Goal: Task Accomplishment & Management: Use online tool/utility

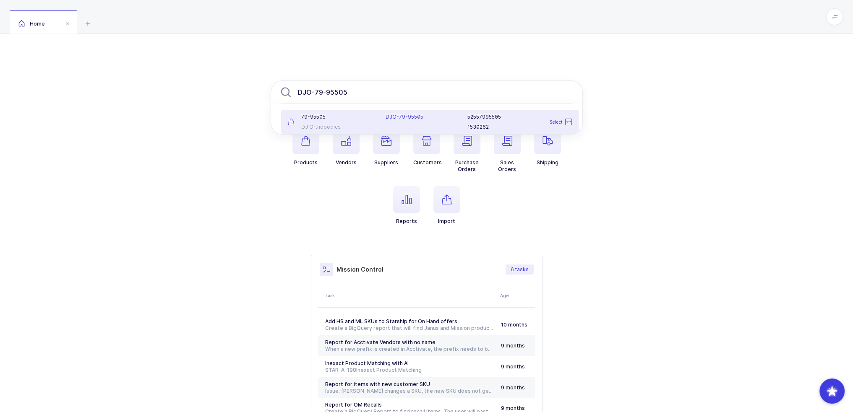
type input "DJO-79-95505"
click at [414, 122] on div "DJO-79-95505" at bounding box center [421, 122] width 82 height 17
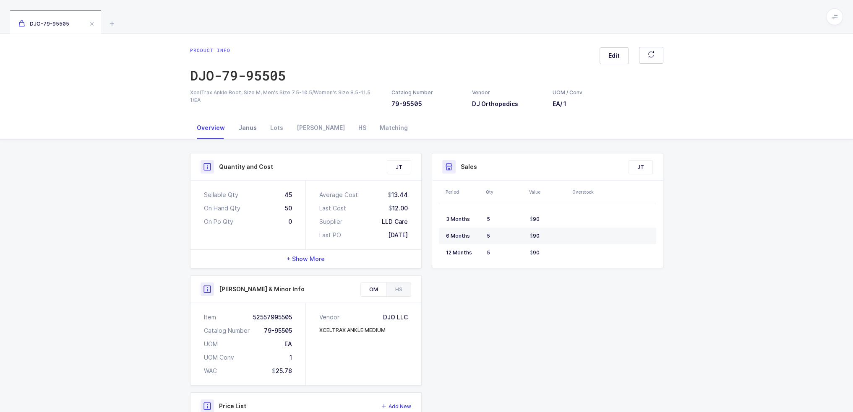
click at [239, 136] on div "Janus" at bounding box center [248, 128] width 32 height 23
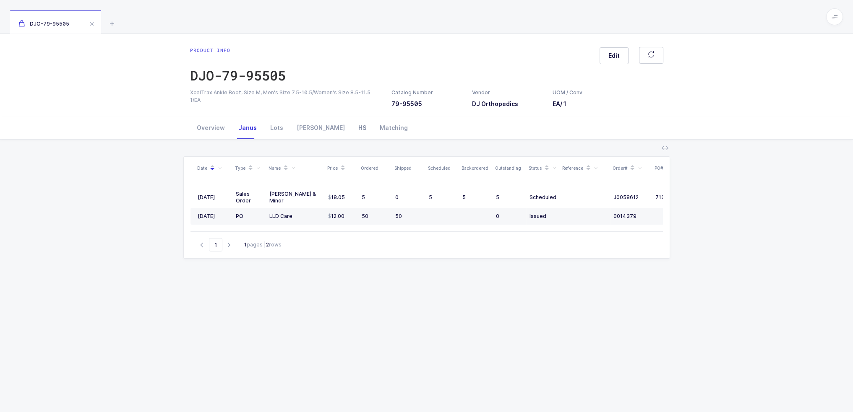
click at [351, 124] on div "HS" at bounding box center [361, 128] width 21 height 23
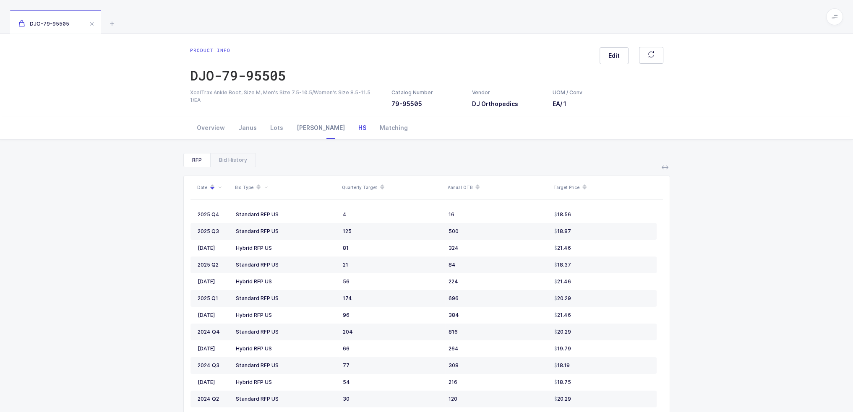
click at [299, 121] on div "[PERSON_NAME]" at bounding box center [321, 128] width 62 height 23
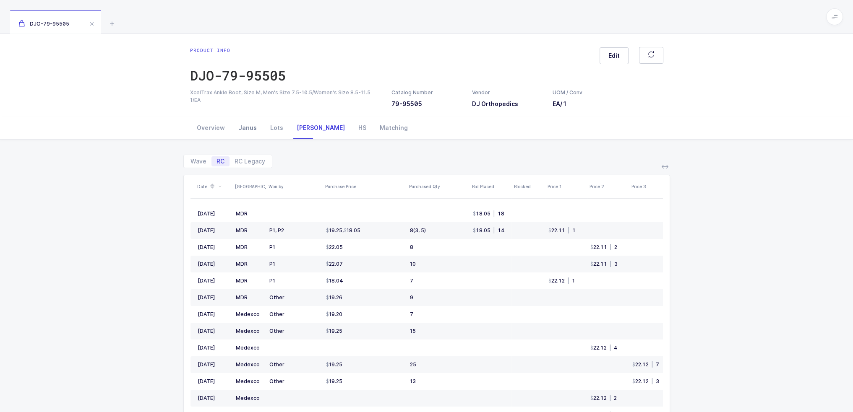
click at [247, 134] on div "Janus" at bounding box center [248, 128] width 32 height 23
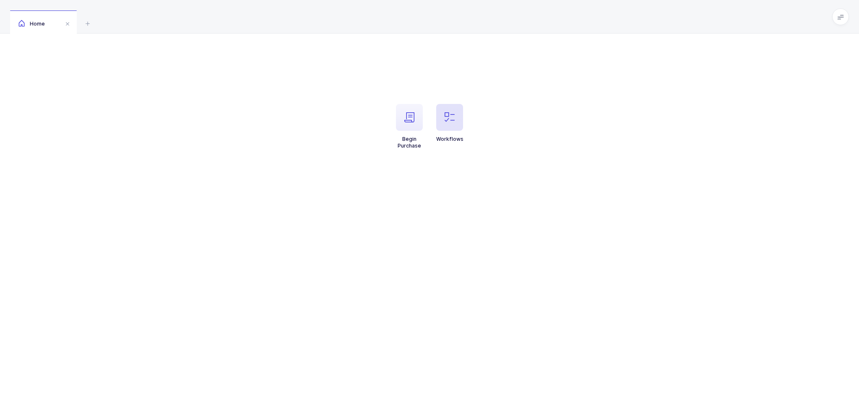
click at [445, 120] on span "button" at bounding box center [449, 117] width 27 height 27
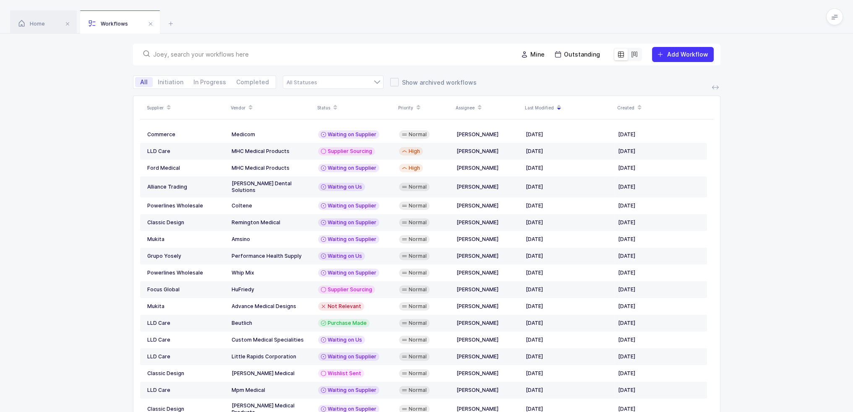
click at [382, 57] on input "text" at bounding box center [330, 54] width 354 height 8
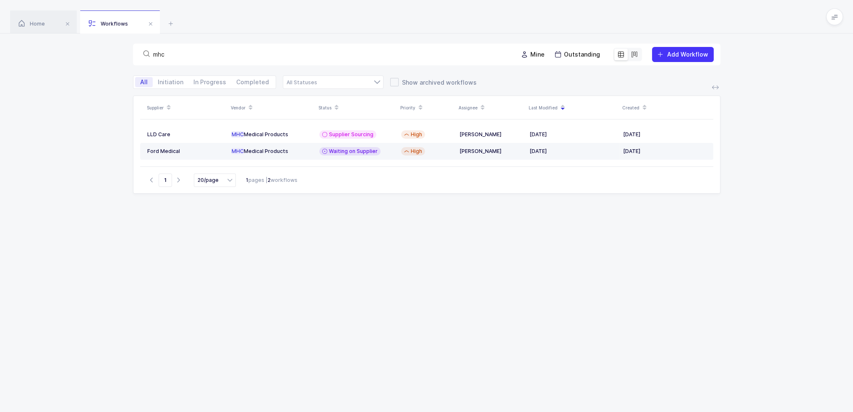
type input "mhc"
click at [336, 153] on span "Waiting on Supplier" at bounding box center [353, 151] width 49 height 7
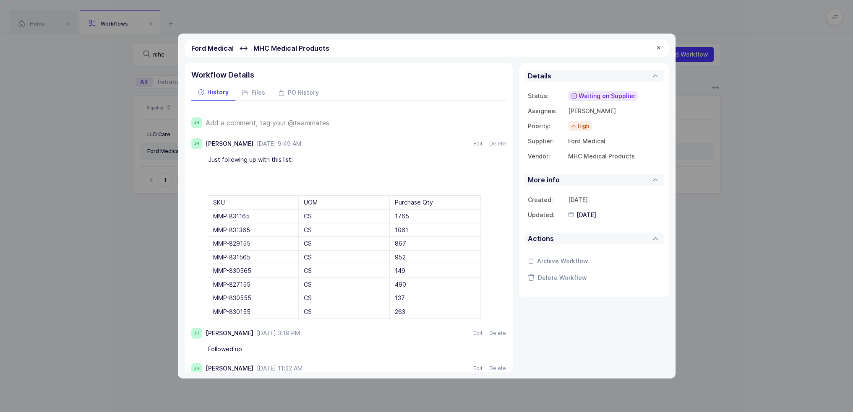
click at [289, 119] on span "Add a comment, tag your @teammates" at bounding box center [268, 123] width 124 height 8
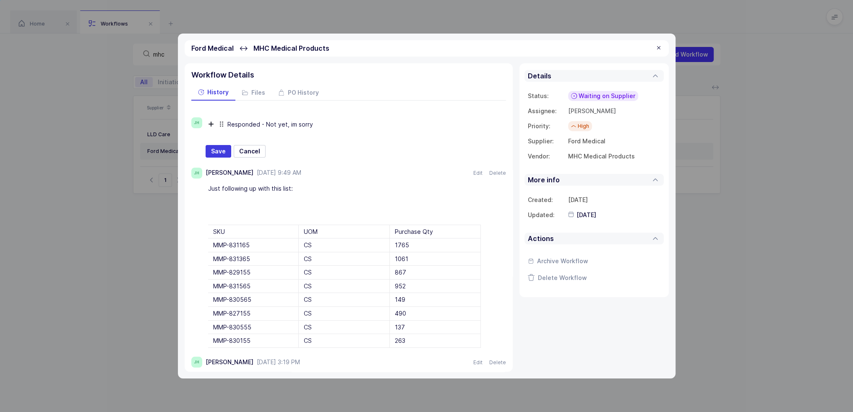
click at [267, 120] on div "Responded - Not yet, im sorry" at bounding box center [363, 124] width 273 height 14
click at [264, 124] on div "Responded - Not yet, im sorry" at bounding box center [363, 124] width 273 height 14
click at [325, 121] on div "Responded - "Not yet, im sorry" at bounding box center [363, 124] width 273 height 14
click at [226, 152] on button "Save" at bounding box center [219, 151] width 26 height 13
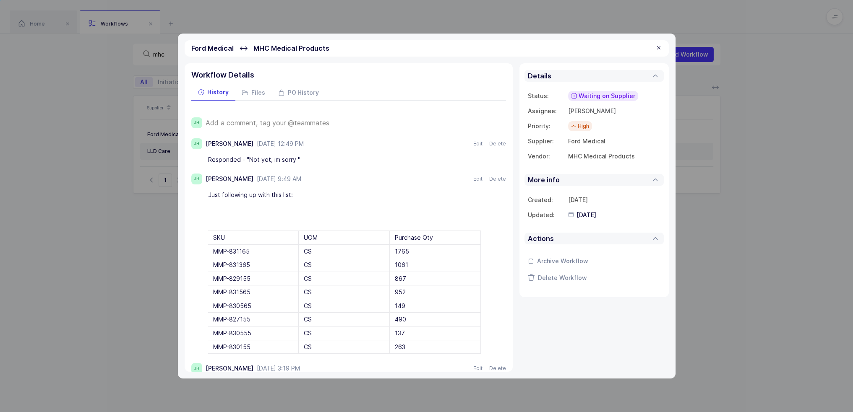
click at [658, 47] on div at bounding box center [658, 48] width 7 height 8
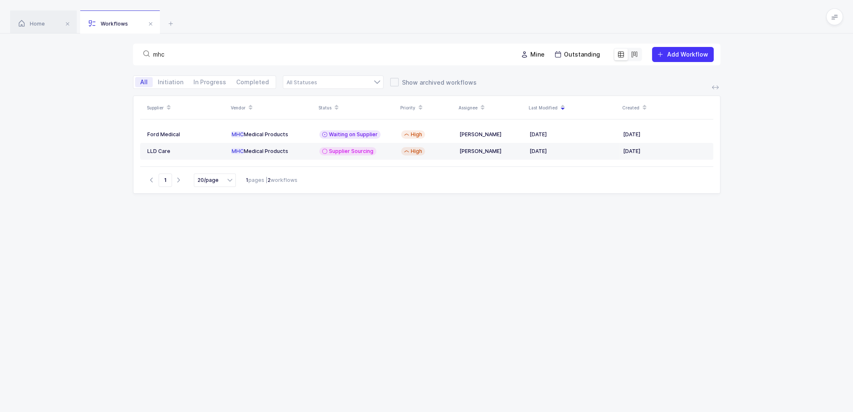
click at [352, 224] on div "Supplier Vendor Status Priority Assignee Last Modified Created Ford Medical MHC…" at bounding box center [426, 268] width 587 height 345
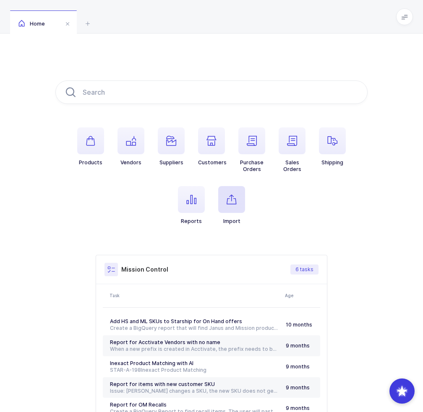
click at [231, 207] on span "button" at bounding box center [231, 199] width 27 height 27
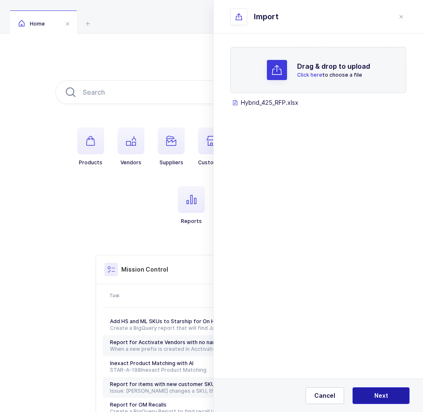
click at [374, 395] on span "Next" at bounding box center [381, 396] width 14 height 8
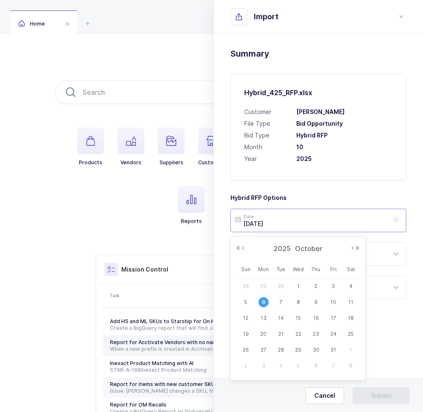
click at [312, 223] on input "2025-10-06" at bounding box center [318, 220] width 176 height 23
click at [244, 246] on button "Previous Month" at bounding box center [243, 248] width 5 height 5
click at [312, 332] on span "25" at bounding box center [316, 334] width 10 height 10
type input "2025-09-25"
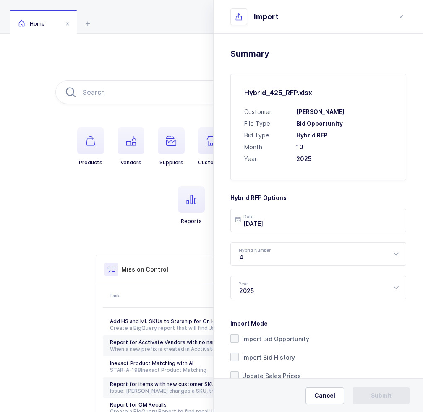
drag, startPoint x: 312, startPoint y: 196, endPoint x: 319, endPoint y: 193, distance: 7.7
click at [319, 193] on h3 "Hybrid RFP Options" at bounding box center [318, 194] width 176 height 15
click at [318, 193] on h3 "Hybrid RFP Options" at bounding box center [318, 194] width 176 height 15
click at [268, 359] on span "Import Bid History" at bounding box center [267, 358] width 56 height 8
click at [239, 353] on input "Import Bid History" at bounding box center [239, 353] width 0 height 0
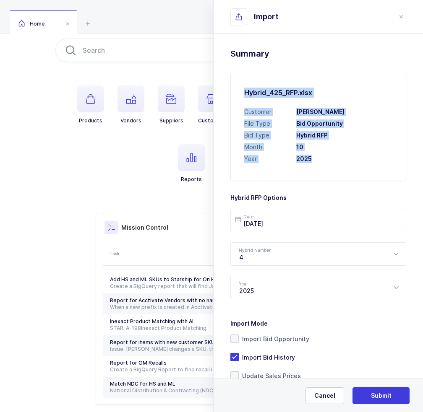
drag, startPoint x: 334, startPoint y: 168, endPoint x: 246, endPoint y: 89, distance: 118.2
click at [246, 90] on div "Hybrid_425_RFP.xlsx Customer Henry Schein File Type Bid Opportunity Bid Type Hy…" at bounding box center [318, 127] width 176 height 107
click at [246, 89] on h2 "Hybrid_425_RFP.xlsx" at bounding box center [318, 93] width 148 height 10
drag, startPoint x: 246, startPoint y: 89, endPoint x: 360, endPoint y: 166, distance: 137.3
click at [360, 166] on div "Hybrid_425_RFP.xlsx Customer Henry Schein File Type Bid Opportunity Bid Type Hy…" at bounding box center [318, 127] width 176 height 107
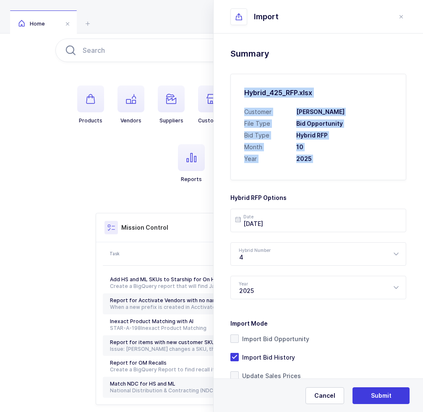
click at [359, 164] on div "Hybrid_425_RFP.xlsx Customer Henry Schein File Type Bid Opportunity Bid Type Hy…" at bounding box center [318, 127] width 176 height 107
click at [354, 167] on div "Hybrid_425_RFP.xlsx Customer Henry Schein File Type Bid Opportunity Bid Type Hy…" at bounding box center [318, 127] width 176 height 107
click at [351, 169] on div "Hybrid_425_RFP.xlsx Customer Henry Schein File Type Bid Opportunity Bid Type Hy…" at bounding box center [318, 127] width 176 height 107
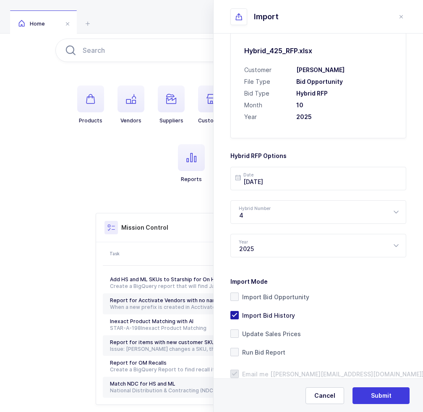
scroll to position [65, 0]
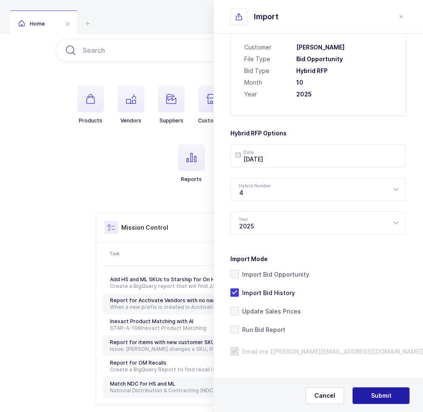
click at [374, 395] on span "Submit" at bounding box center [381, 396] width 21 height 8
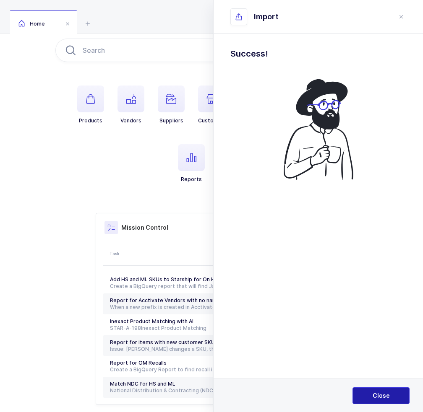
click at [369, 395] on button "Close" at bounding box center [380, 396] width 57 height 17
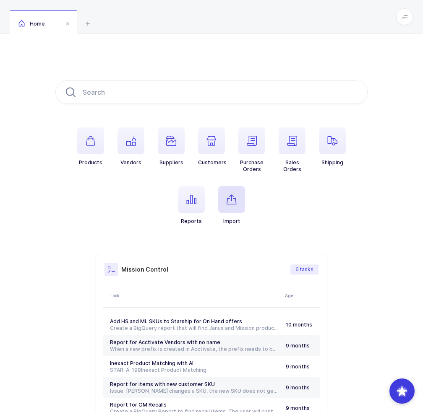
click at [236, 203] on icon "button" at bounding box center [231, 200] width 10 height 10
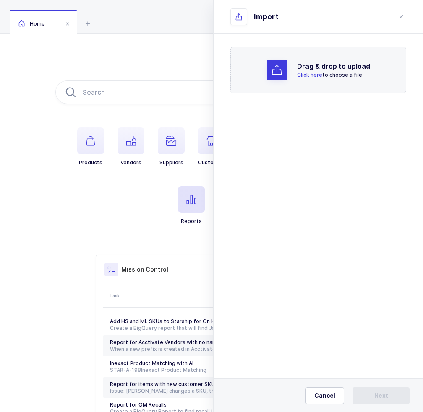
click at [190, 199] on icon "button" at bounding box center [191, 200] width 10 height 10
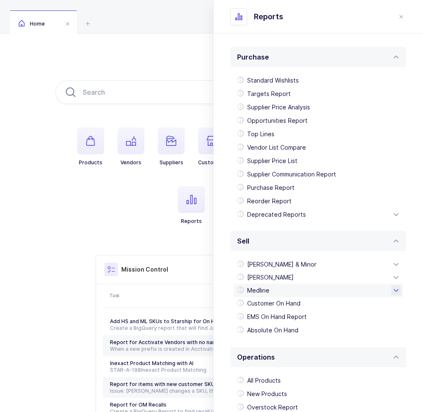
click at [269, 290] on div "Medline" at bounding box center [318, 290] width 169 height 13
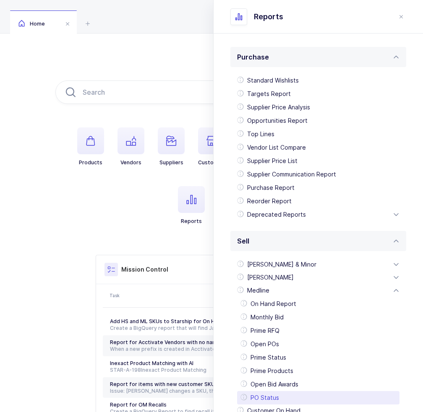
click at [265, 397] on div "PO Status" at bounding box center [318, 397] width 162 height 13
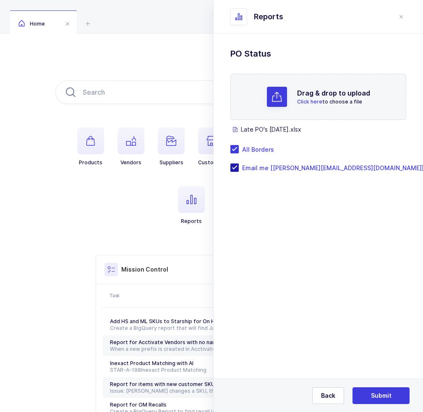
click at [284, 167] on span "Email me [[PERSON_NAME][EMAIL_ADDRESS][DOMAIN_NAME]]" at bounding box center [331, 168] width 185 height 8
click at [239, 164] on input "Email me [[PERSON_NAME][EMAIL_ADDRESS][DOMAIN_NAME]]" at bounding box center [239, 164] width 0 height 0
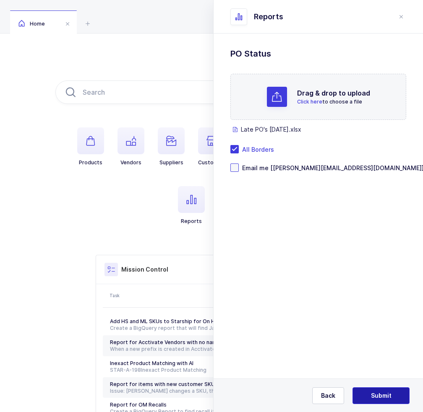
click at [372, 398] on span "Submit" at bounding box center [381, 396] width 21 height 8
